Goal: Check status: Check status

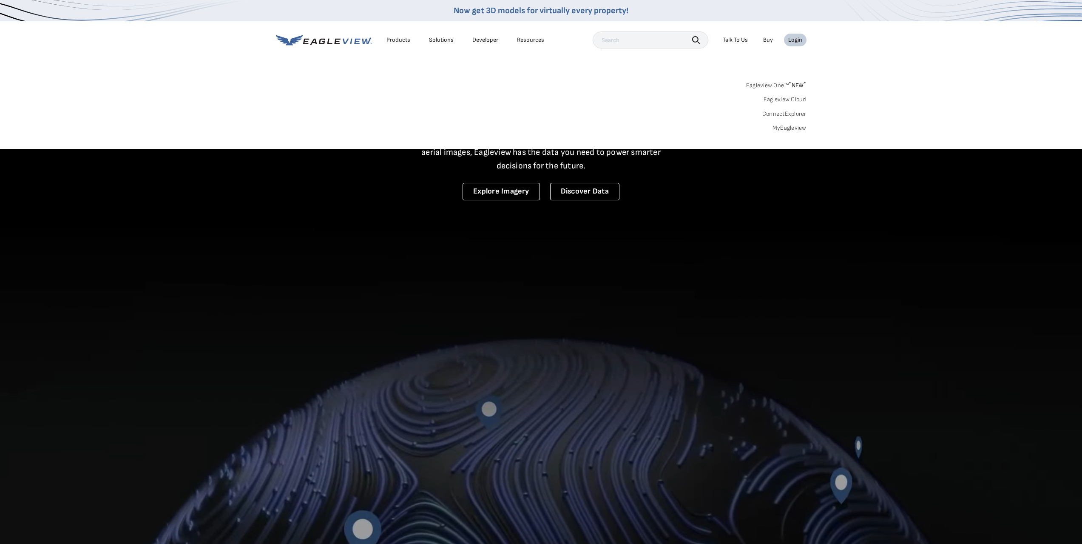
click at [792, 127] on link "MyEagleview" at bounding box center [790, 128] width 34 height 8
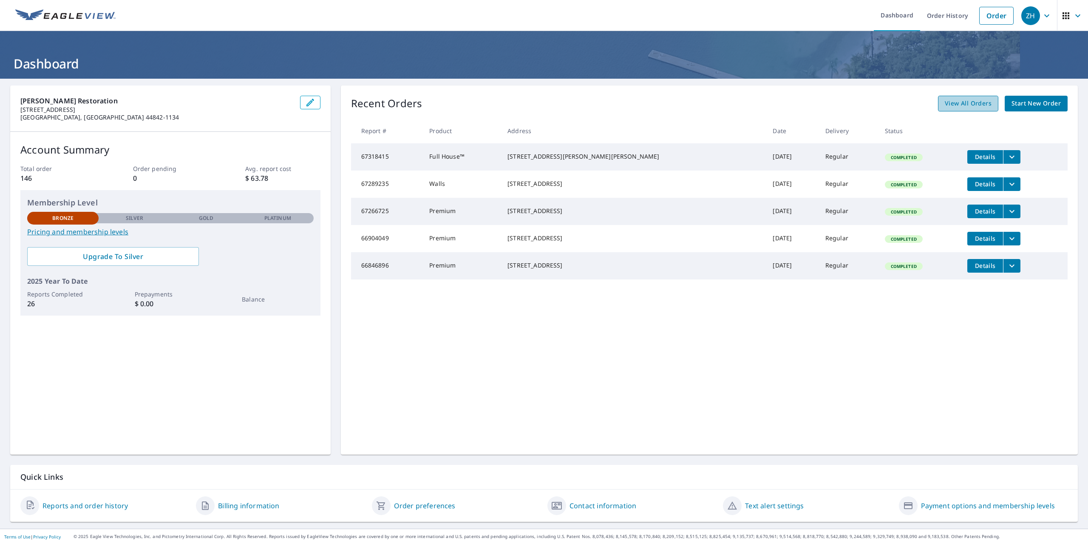
click at [981, 103] on span "View All Orders" at bounding box center [968, 103] width 47 height 11
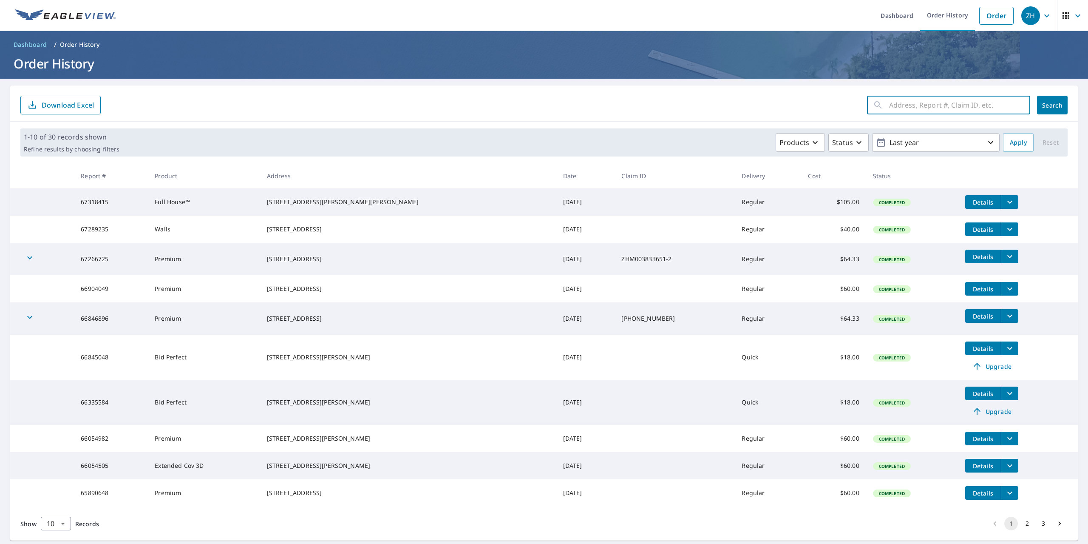
click at [906, 107] on input "text" at bounding box center [959, 105] width 141 height 24
type input "saybolt ave"
click button "Search" at bounding box center [1052, 105] width 31 height 19
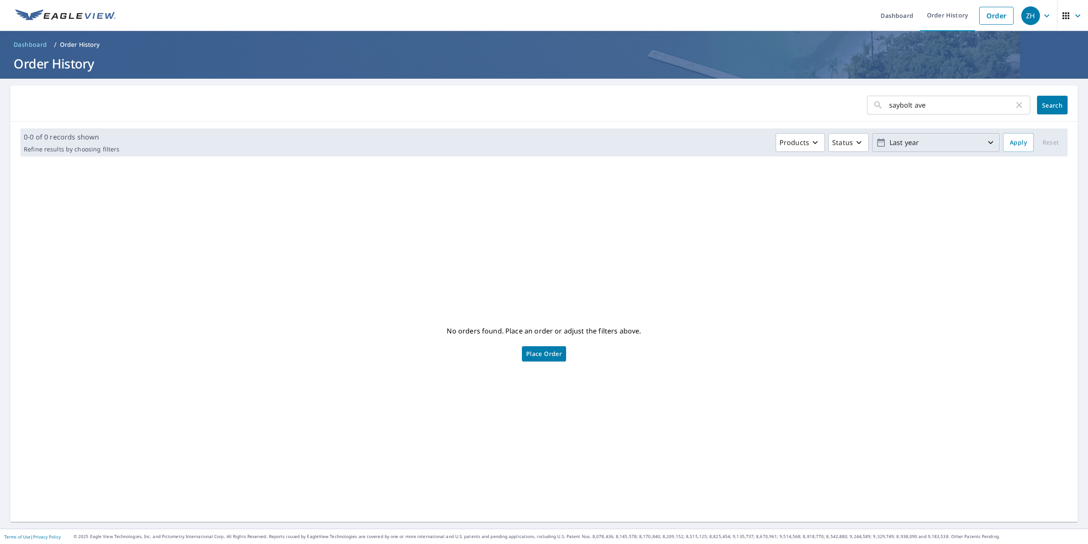
click at [986, 143] on icon "button" at bounding box center [991, 142] width 10 height 10
click at [762, 217] on div "No orders found. Place an order or adjust the filters above. Place Order" at bounding box center [544, 342] width 1054 height 345
